Goal: Check status: Check status

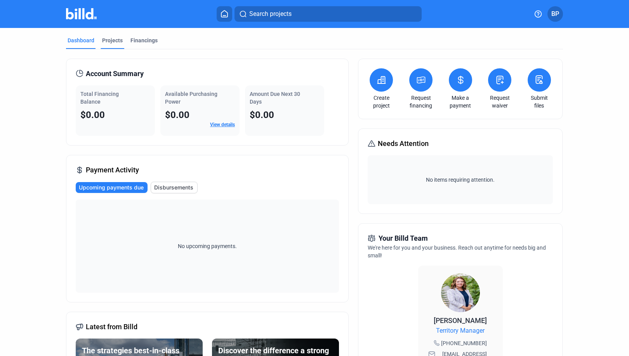
click at [107, 43] on div "Projects" at bounding box center [112, 40] width 21 height 8
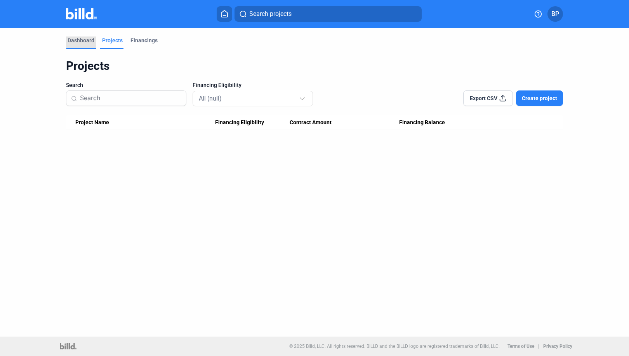
click at [71, 41] on div "Dashboard" at bounding box center [81, 40] width 27 height 8
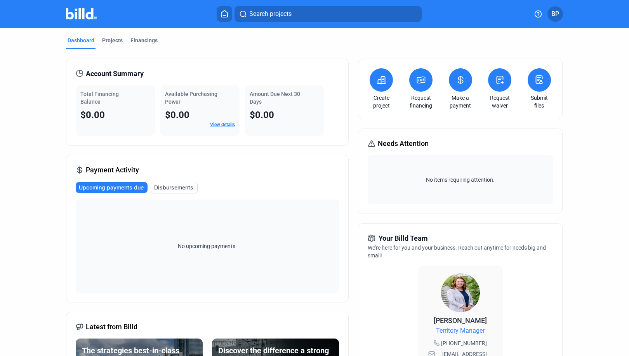
click at [217, 123] on link "View details" at bounding box center [222, 124] width 25 height 5
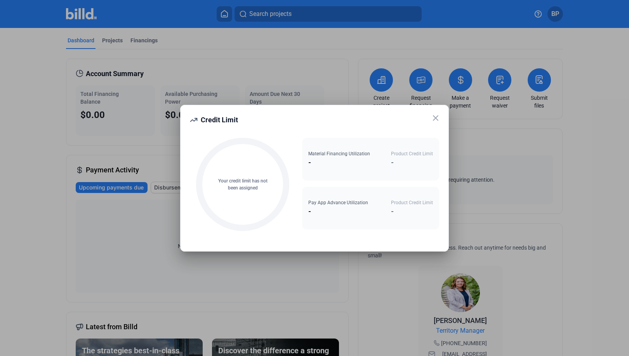
click at [311, 162] on div "-" at bounding box center [339, 162] width 62 height 11
click at [436, 118] on icon at bounding box center [435, 118] width 5 height 5
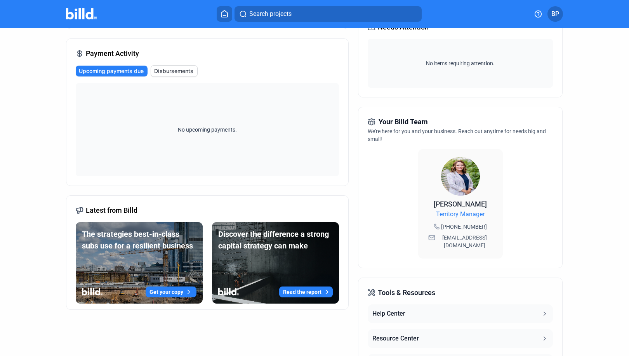
scroll to position [78, 0]
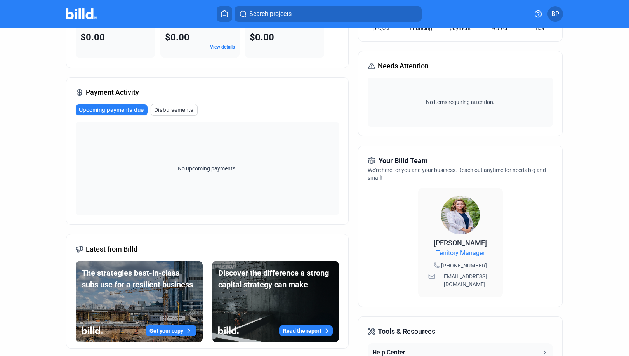
click at [170, 110] on span "Disbursements" at bounding box center [173, 110] width 39 height 8
click at [102, 111] on span "Upcoming payments due" at bounding box center [111, 110] width 65 height 8
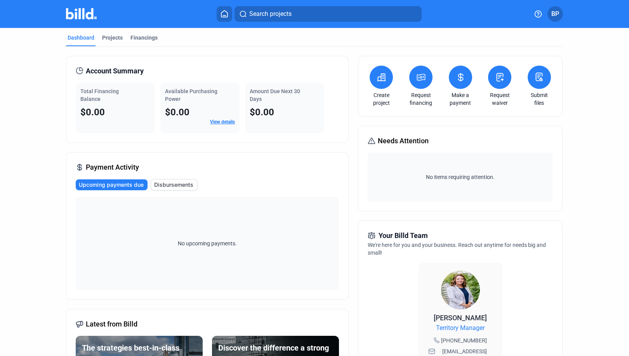
scroll to position [0, 0]
